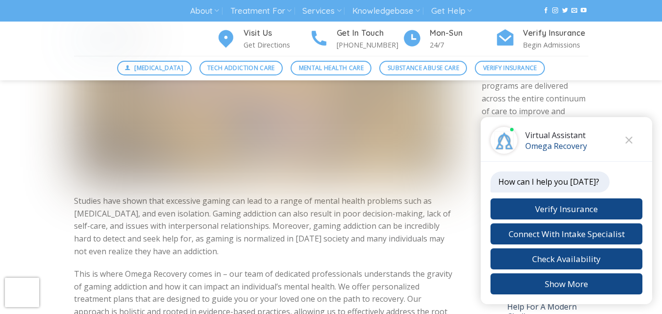
scroll to position [279, 0]
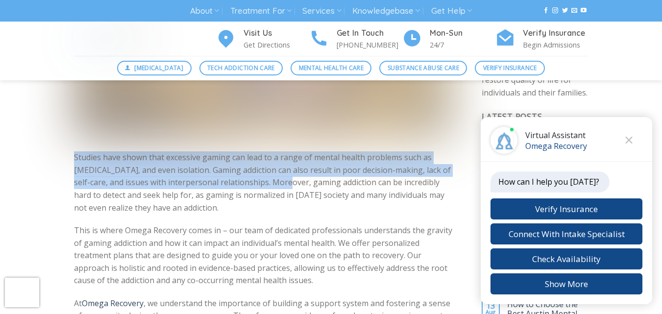
drag, startPoint x: 71, startPoint y: 153, endPoint x: 277, endPoint y: 183, distance: 208.4
copy p "Studies have shown that excessive gaming can lead to a range of mental health p…"
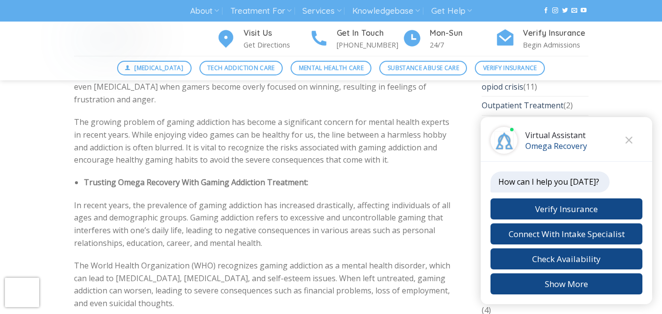
scroll to position [2493, 0]
click at [487, 11] on ul at bounding box center [530, 11] width 117 height 10
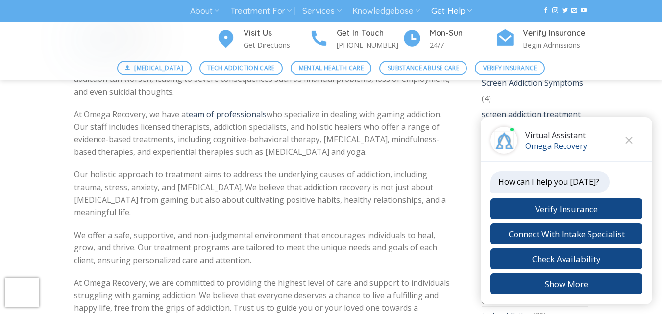
scroll to position [0, 0]
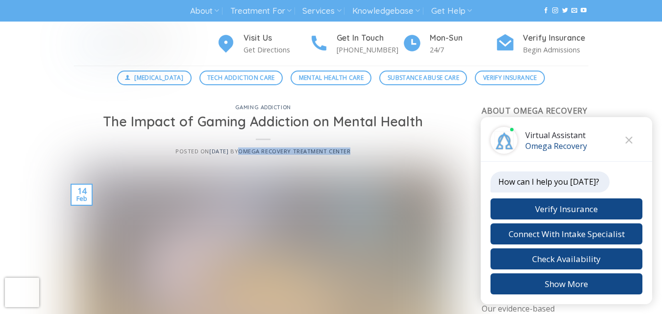
drag, startPoint x: 372, startPoint y: 153, endPoint x: 259, endPoint y: 158, distance: 113.2
click at [259, 158] on div "Gaming Addiction The Impact of Gaming Addiction on Mental Health Posted on [DAT…" at bounding box center [263, 135] width 378 height 61
copy link "Omega Recovery Treatment Center"
